Goal: Task Accomplishment & Management: Use online tool/utility

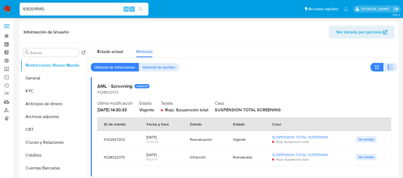
select select "10"
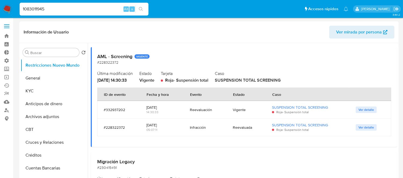
click at [10, 25] on label at bounding box center [6, 26] width 13 height 11
click at [0, 0] on input "checkbox" at bounding box center [0, 0] width 0 height 0
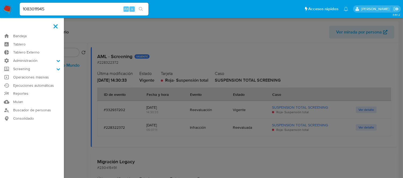
click at [6, 8] on img at bounding box center [7, 9] width 9 height 9
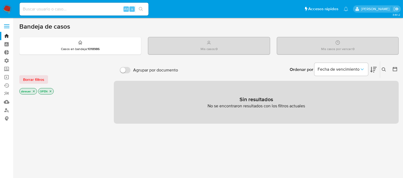
click at [35, 92] on icon "close-filter" at bounding box center [33, 91] width 3 height 3
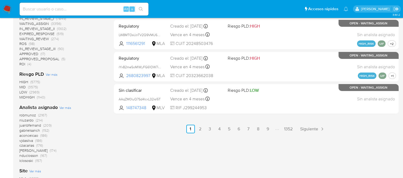
scroll to position [328, 0]
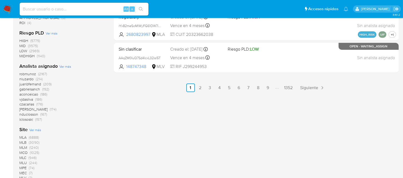
click at [24, 138] on span "MLA" at bounding box center [22, 137] width 7 height 5
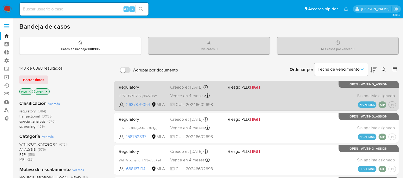
click at [243, 98] on div "Regulatory I6I7ZlU5RlF26VIp8i2x3brY 2637379054 MLA Riesgo PLD: HIGH Creado el: …" at bounding box center [255, 95] width 279 height 27
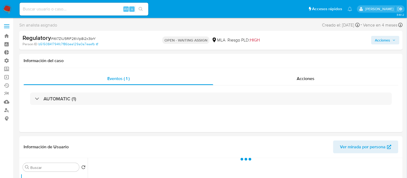
select select "10"
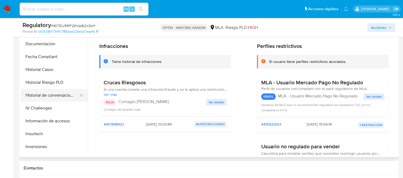
scroll to position [178, 0]
click at [32, 69] on button "Historial Casos" at bounding box center [52, 70] width 63 height 13
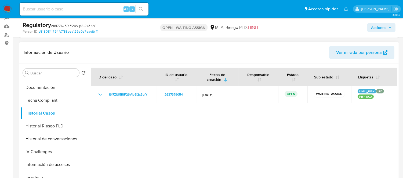
scroll to position [89, 0]
